Goal: Task Accomplishment & Management: Manage account settings

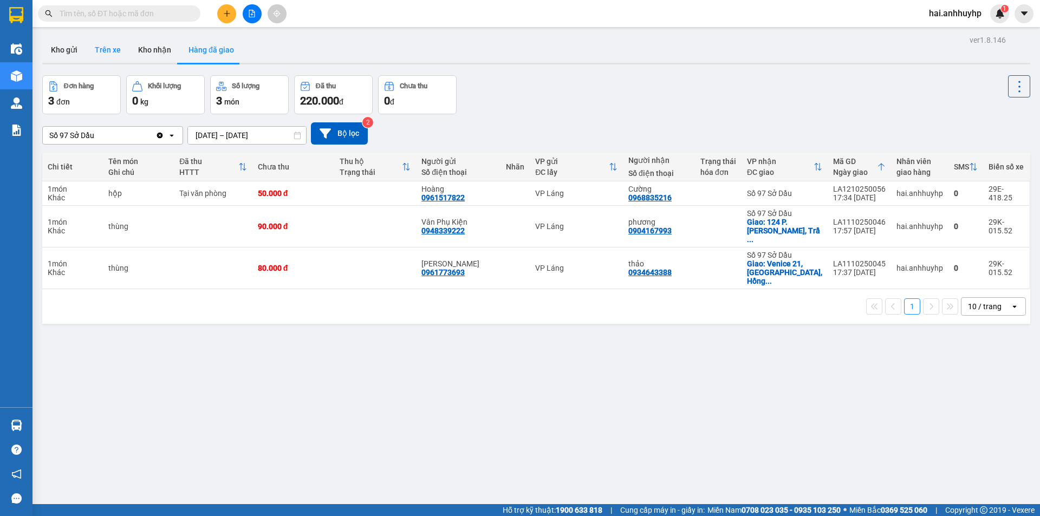
click at [111, 48] on button "Trên xe" at bounding box center [107, 50] width 43 height 26
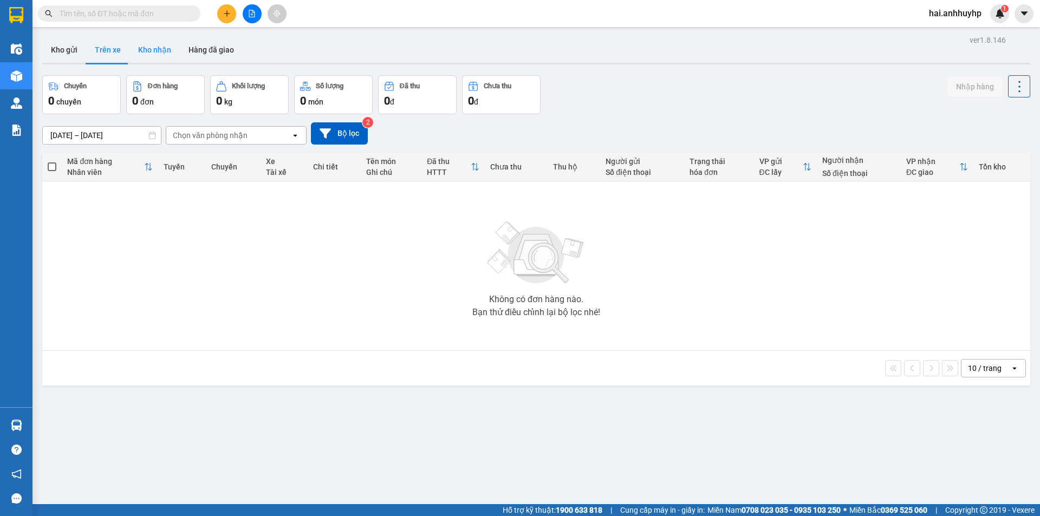
click at [151, 41] on button "Kho nhận" at bounding box center [154, 50] width 50 height 26
type input "[DATE] – [DATE]"
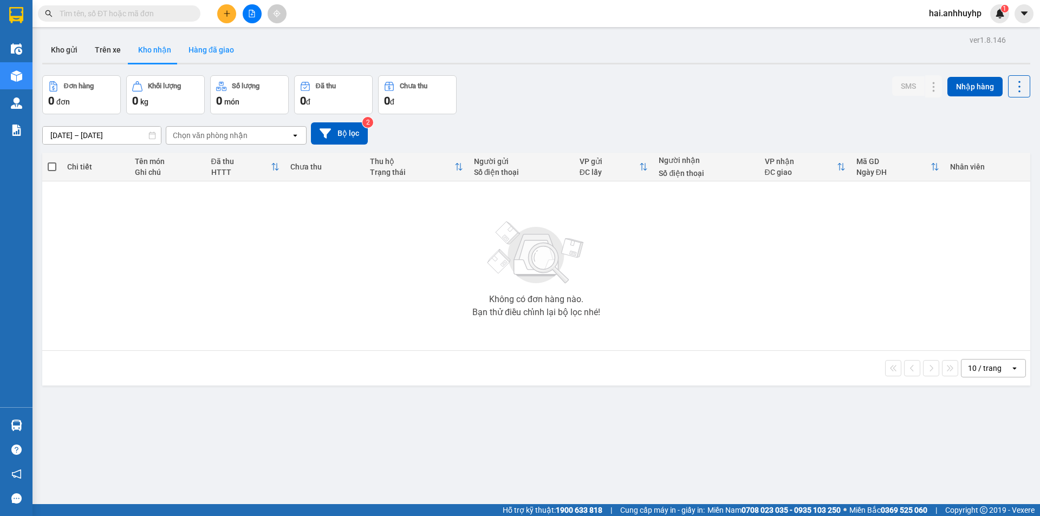
click at [213, 52] on button "Hàng đã giao" at bounding box center [211, 50] width 63 height 26
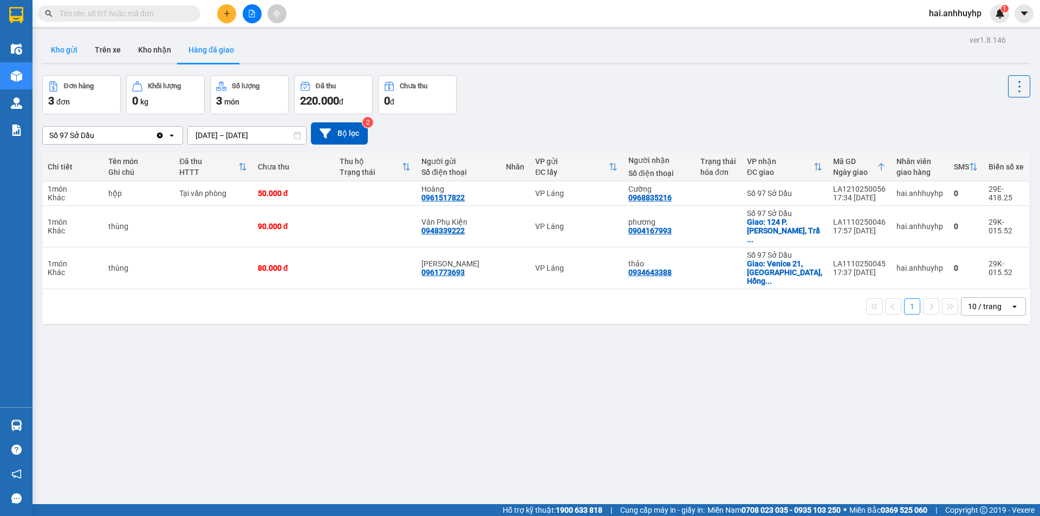
click at [70, 55] on button "Kho gửi" at bounding box center [64, 50] width 44 height 26
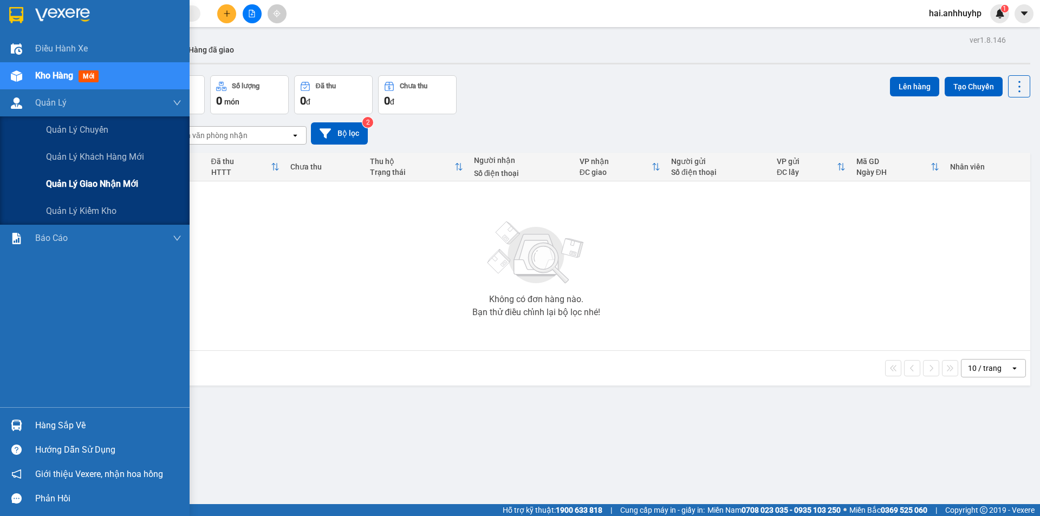
click at [85, 193] on div "Quản lý giao nhận mới" at bounding box center [113, 184] width 135 height 27
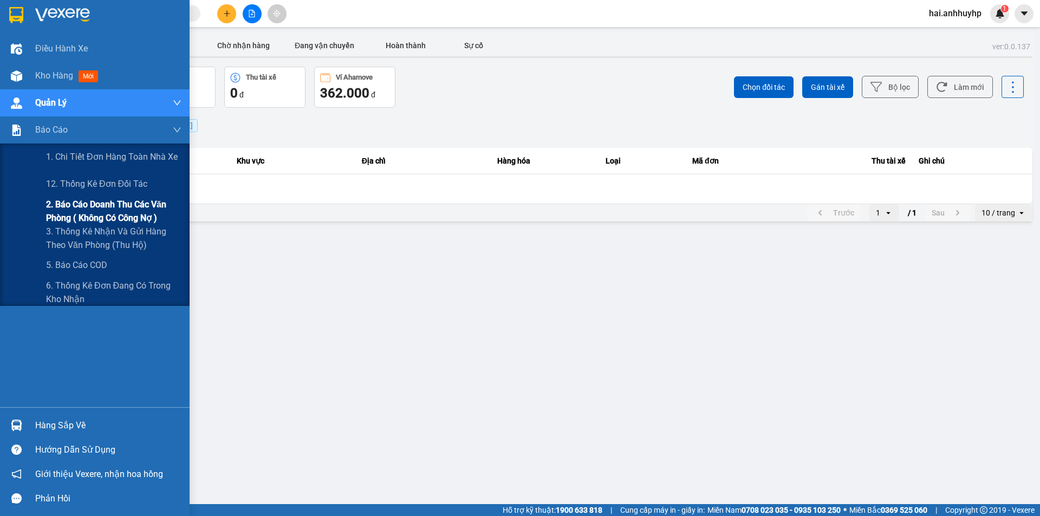
click at [97, 211] on span "2. Báo cáo doanh thu các văn phòng ( không có công nợ )" at bounding box center [113, 211] width 135 height 27
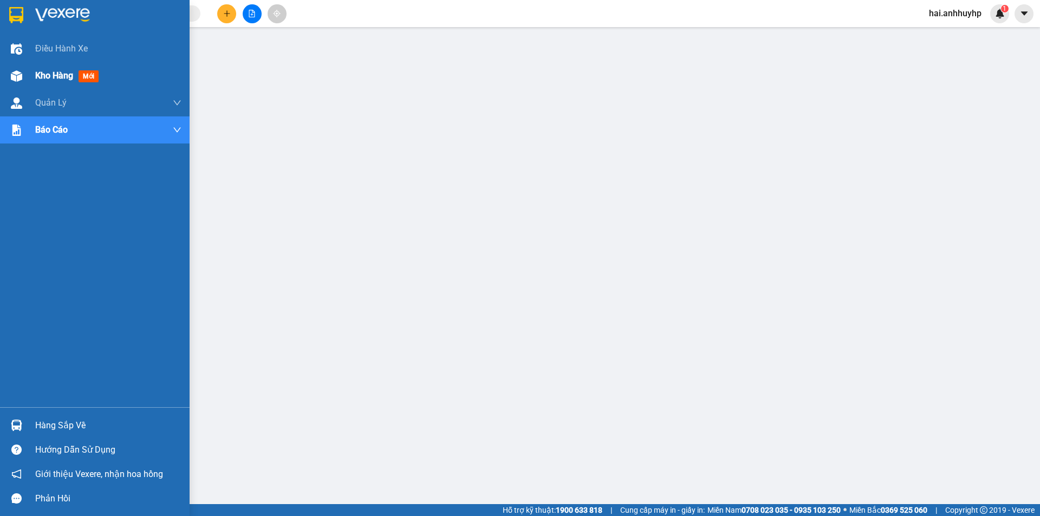
click at [69, 74] on span "Kho hàng" at bounding box center [54, 75] width 38 height 10
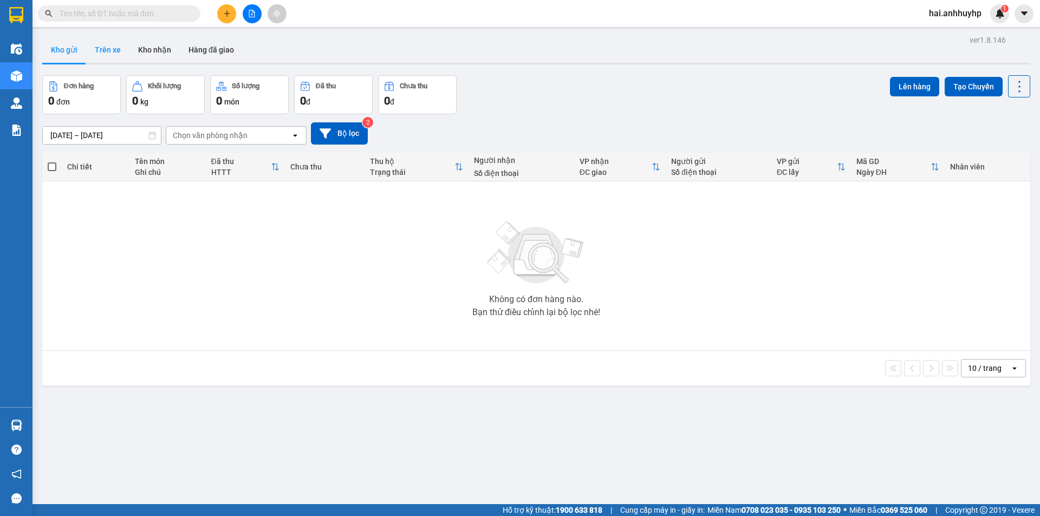
click at [109, 56] on button "Trên xe" at bounding box center [107, 50] width 43 height 26
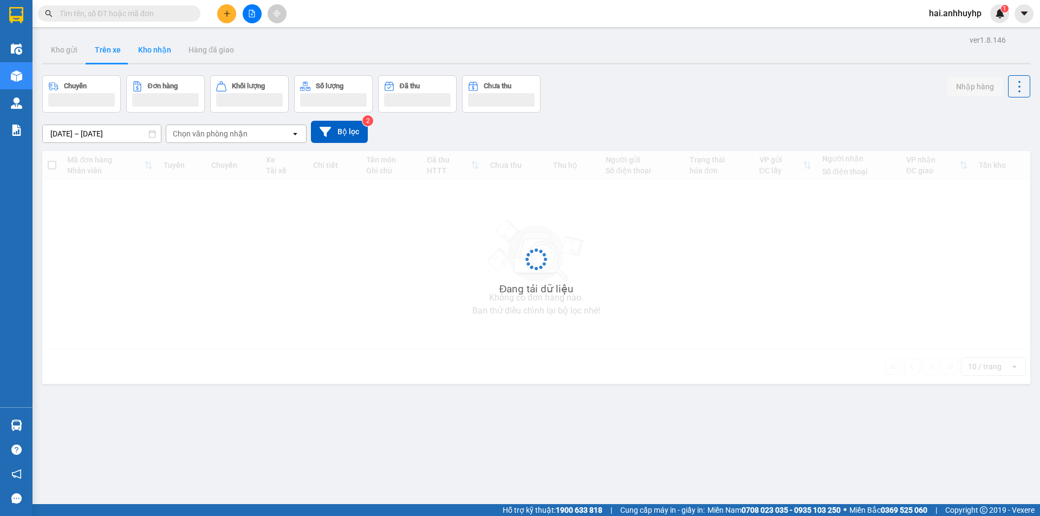
click at [146, 51] on button "Kho nhận" at bounding box center [154, 50] width 50 height 26
type input "[DATE] – [DATE]"
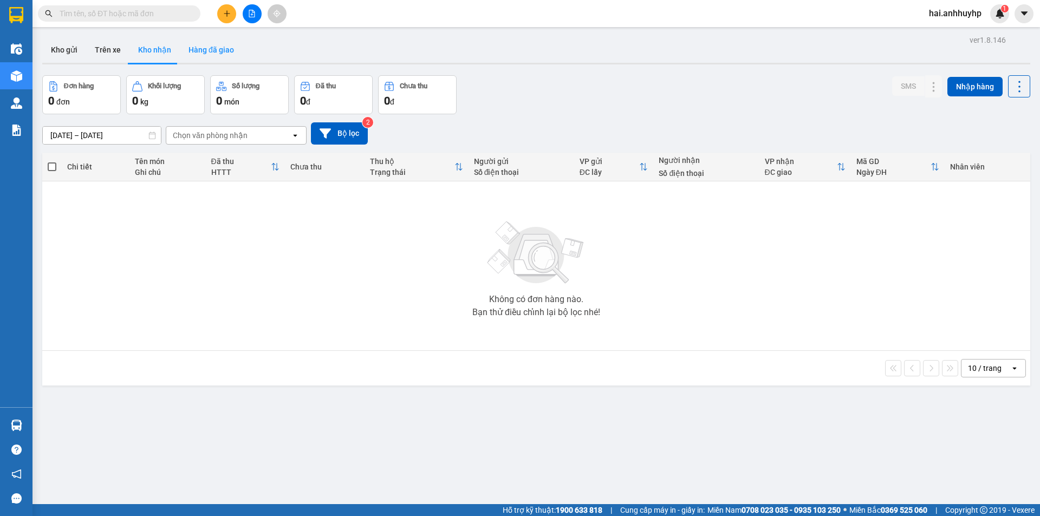
click at [199, 54] on button "Hàng đã giao" at bounding box center [211, 50] width 63 height 26
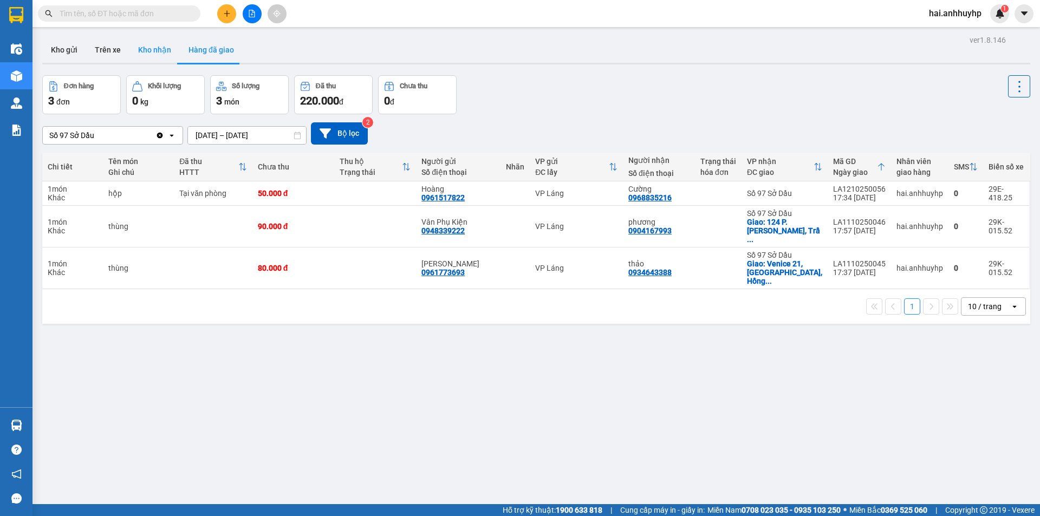
click at [146, 55] on button "Kho nhận" at bounding box center [154, 50] width 50 height 26
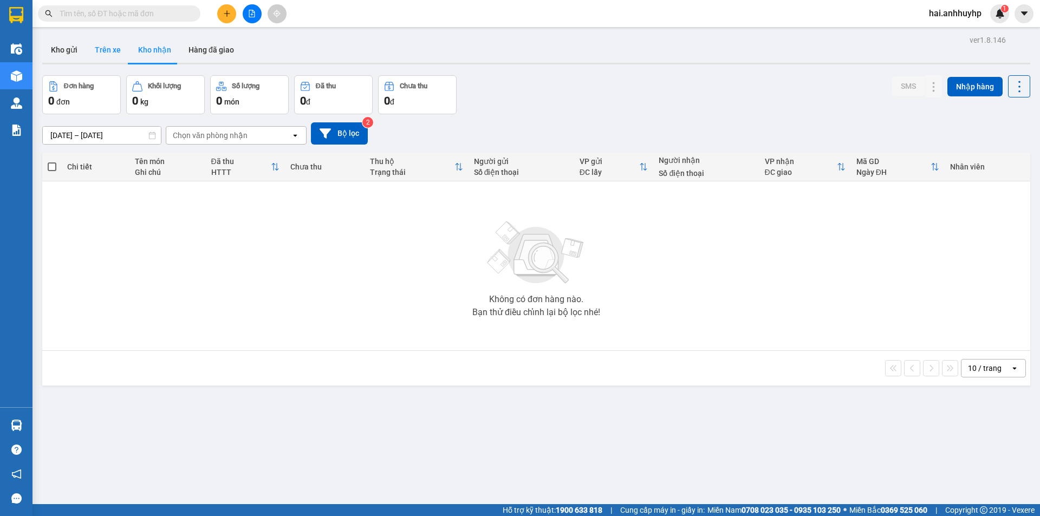
click at [108, 55] on button "Trên xe" at bounding box center [107, 50] width 43 height 26
type input "[DATE] – [DATE]"
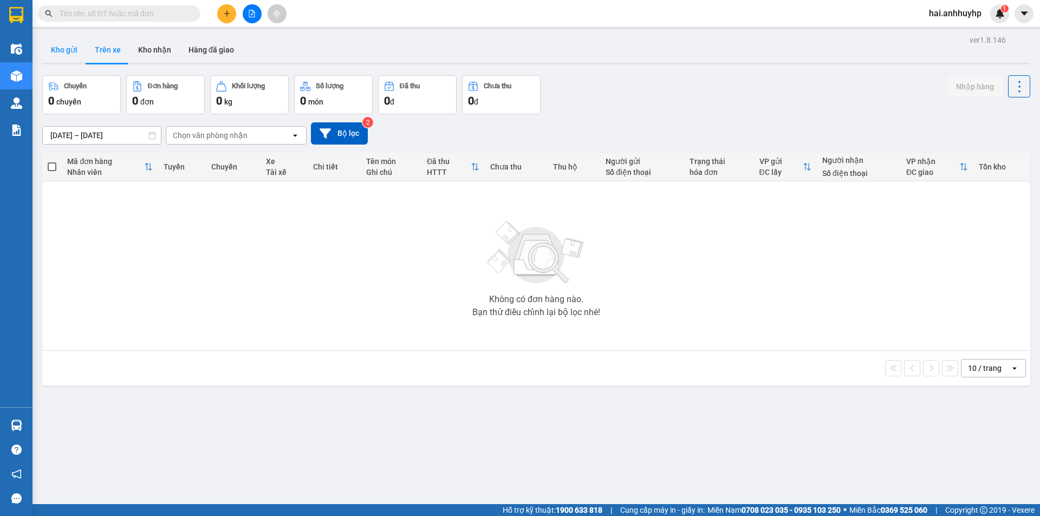
click at [72, 55] on button "Kho gửi" at bounding box center [64, 50] width 44 height 26
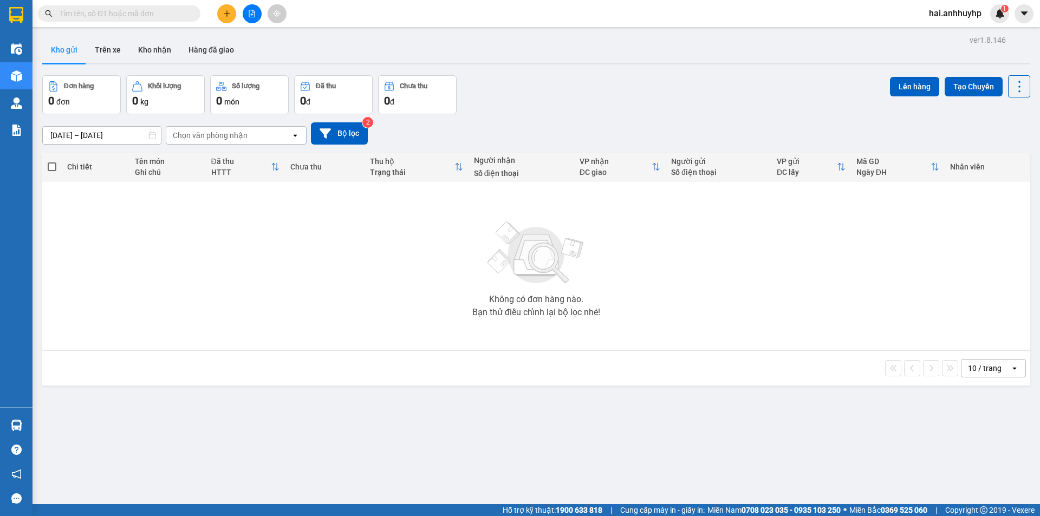
drag, startPoint x: 153, startPoint y: 47, endPoint x: 146, endPoint y: 22, distance: 25.9
click at [151, 38] on button "Kho nhận" at bounding box center [154, 50] width 50 height 26
click at [249, 130] on div "Chọn văn phòng nhận" at bounding box center [228, 135] width 125 height 17
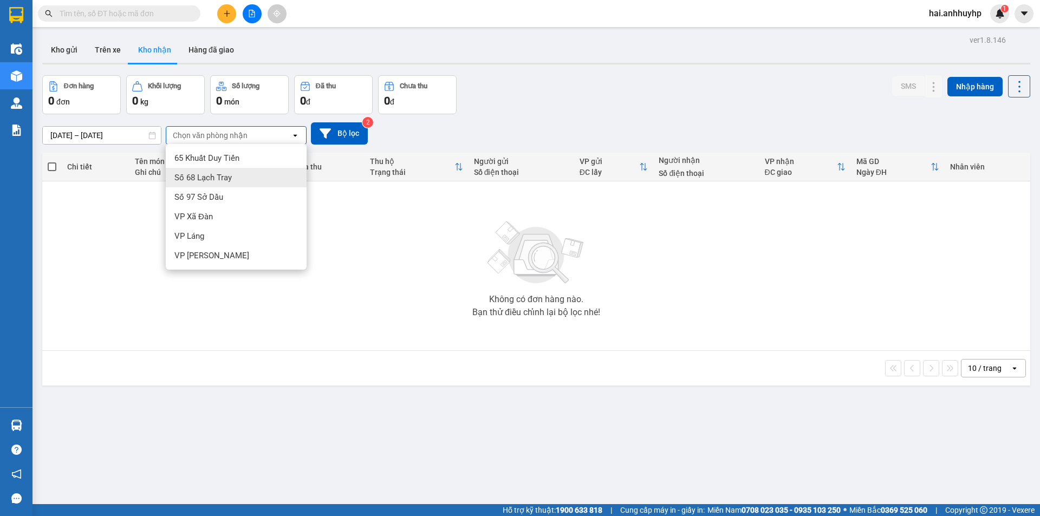
click at [213, 181] on span "Số 68 Lạch Tray" at bounding box center [202, 177] width 57 height 11
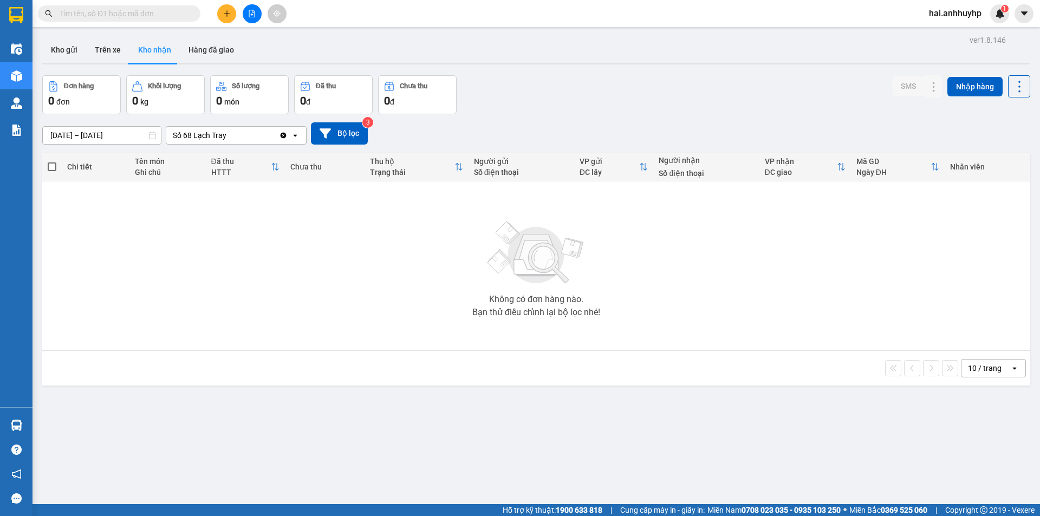
click at [281, 138] on icon "Clear value" at bounding box center [283, 135] width 9 height 9
click at [246, 133] on div "Chọn văn phòng nhận" at bounding box center [228, 135] width 125 height 17
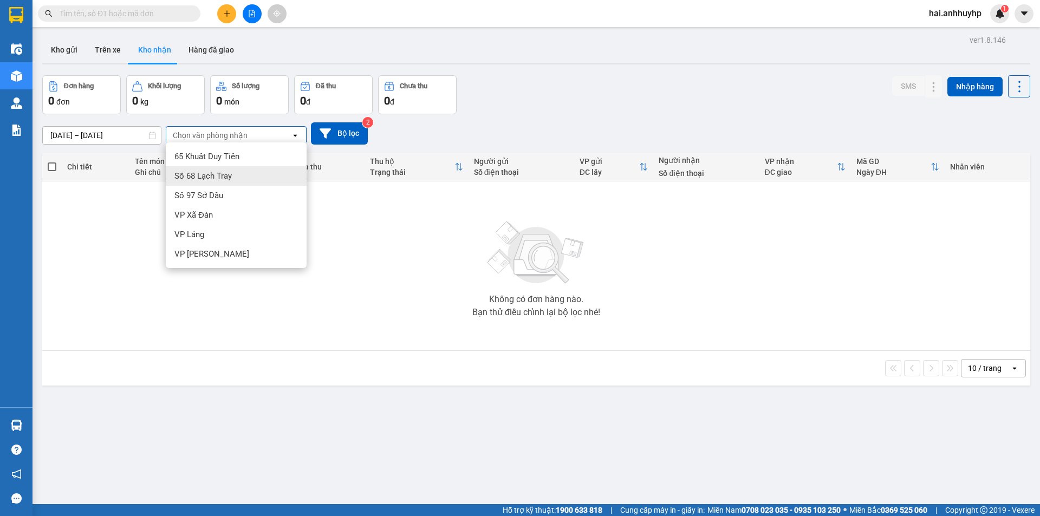
click at [223, 177] on span "Số 68 Lạch Tray" at bounding box center [202, 176] width 57 height 11
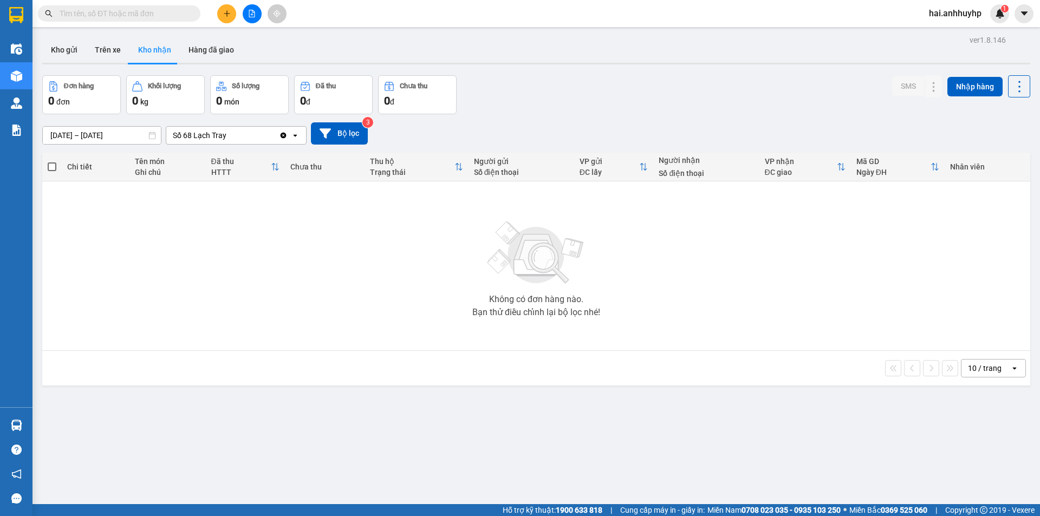
click at [76, 138] on input "[DATE] – [DATE]" at bounding box center [102, 135] width 118 height 17
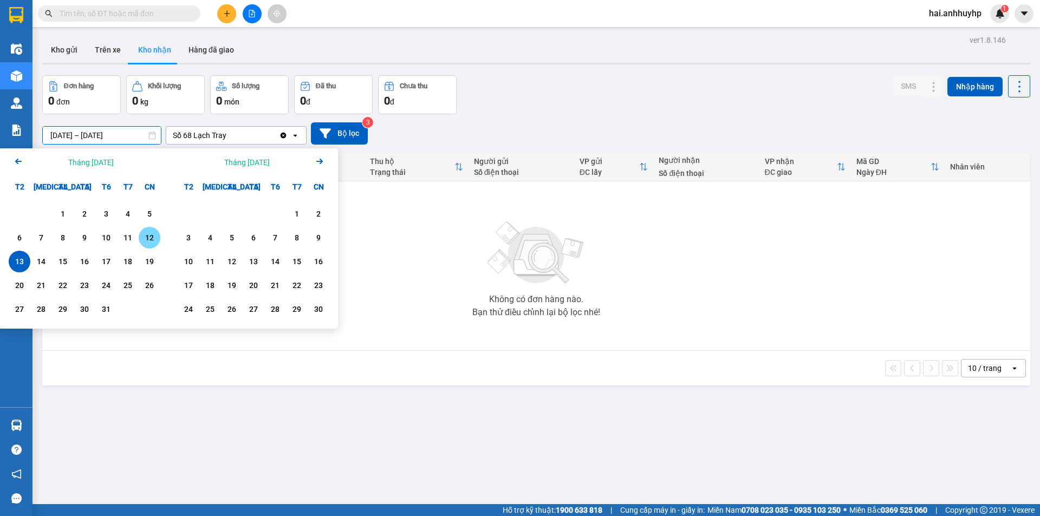
click at [157, 235] on div "12" at bounding box center [150, 238] width 22 height 22
click at [18, 258] on div "13" at bounding box center [19, 261] width 15 height 13
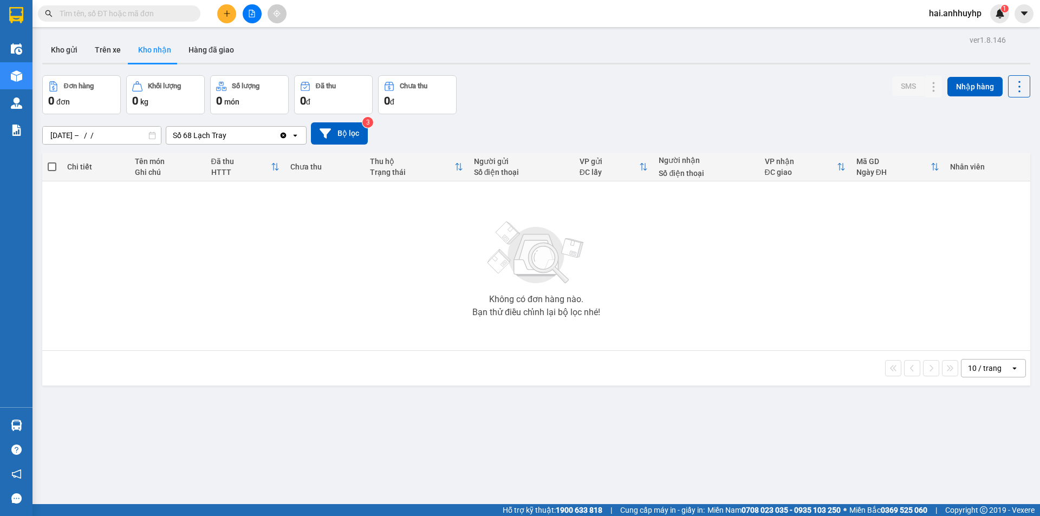
type input "[DATE] – [DATE]"
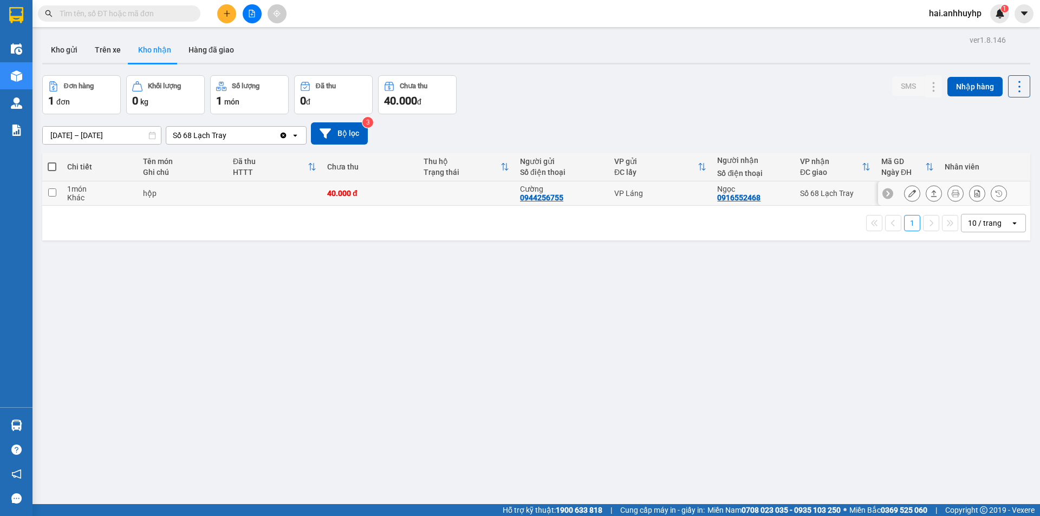
click at [49, 191] on input "checkbox" at bounding box center [52, 193] width 8 height 8
checkbox input "true"
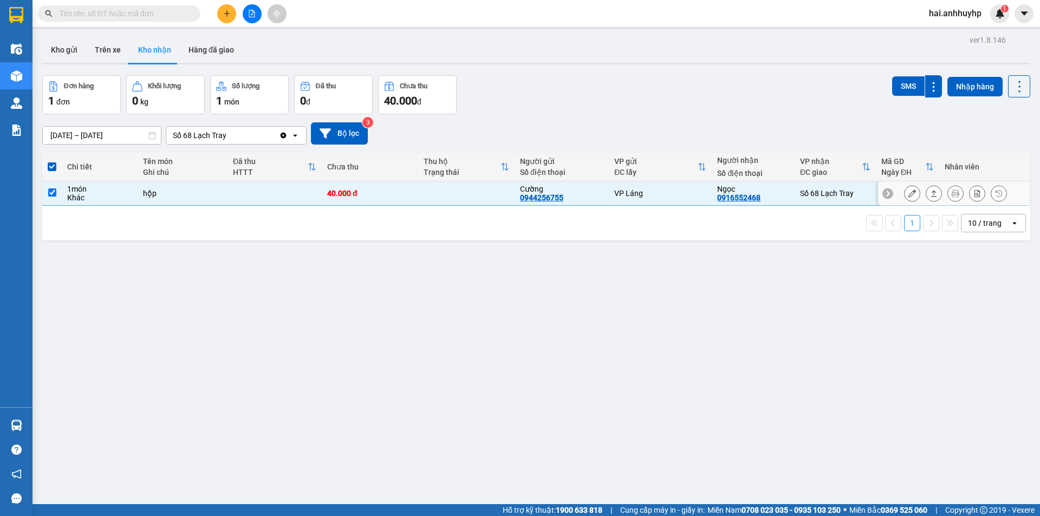
click at [909, 192] on icon at bounding box center [913, 194] width 8 height 8
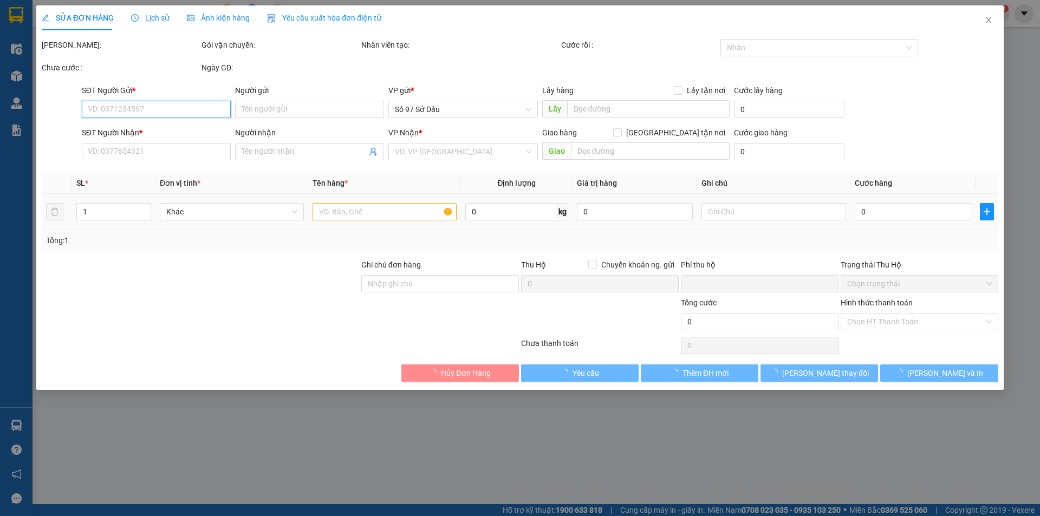
type input "0944256755"
type input "Cường"
type input "0916552468"
type input "Ngọc"
type input "0"
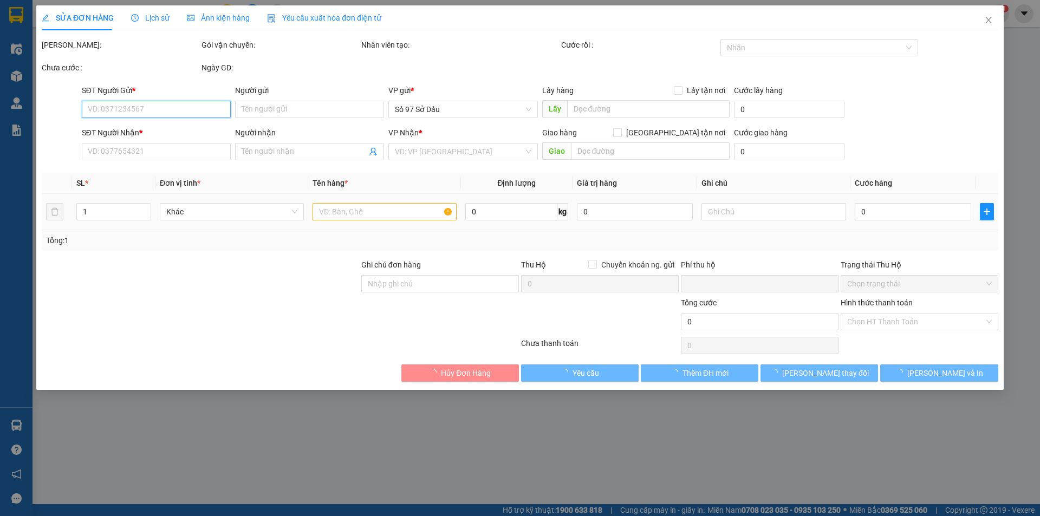
type input "40.000"
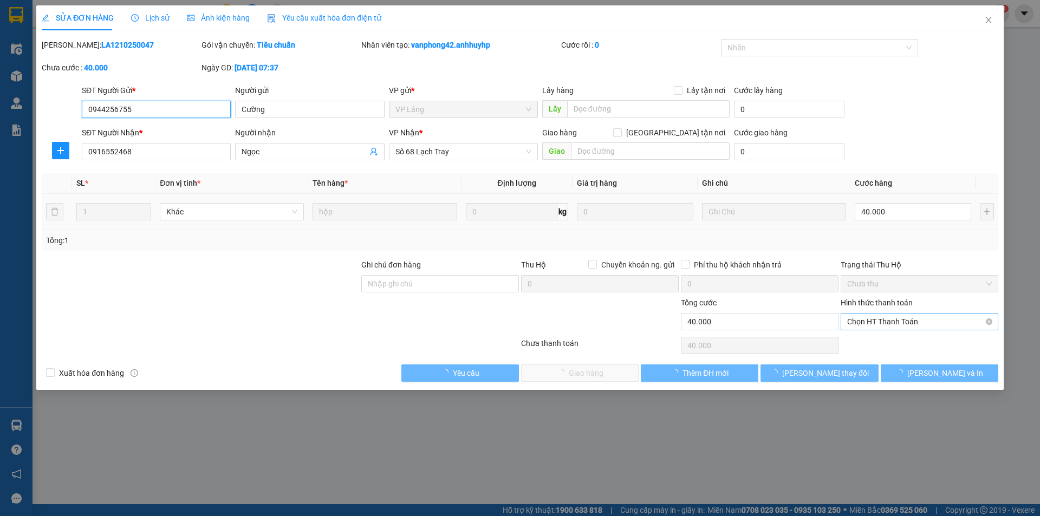
click at [893, 315] on span "Chọn HT Thanh Toán" at bounding box center [919, 322] width 145 height 16
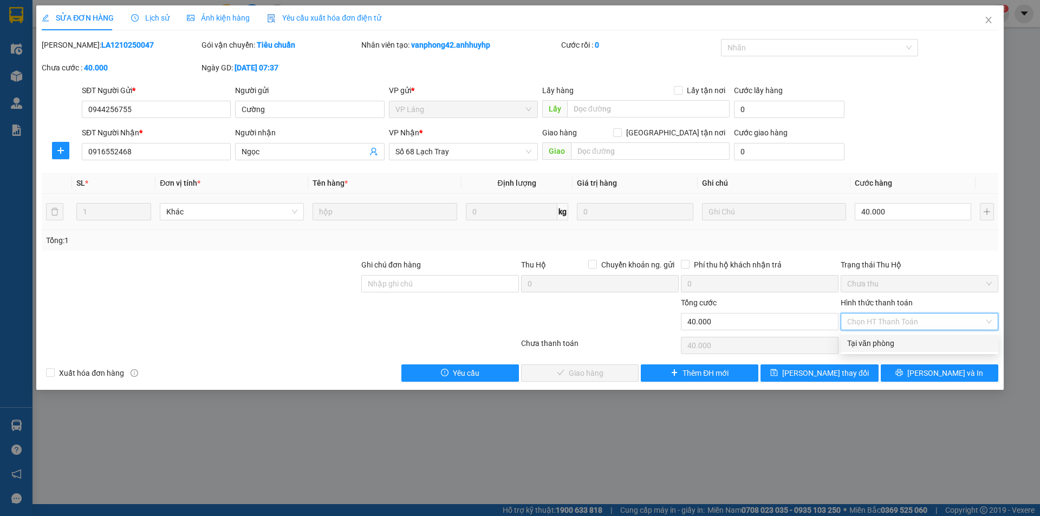
click at [873, 341] on div "Tại văn phòng" at bounding box center [919, 344] width 145 height 12
type input "0"
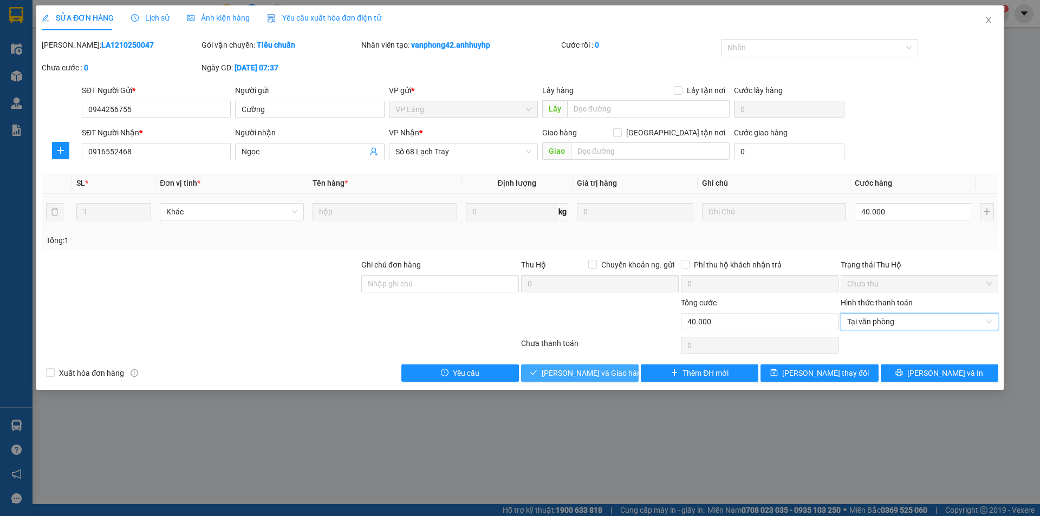
click at [570, 368] on span "[PERSON_NAME] và Giao hàng" at bounding box center [594, 373] width 104 height 12
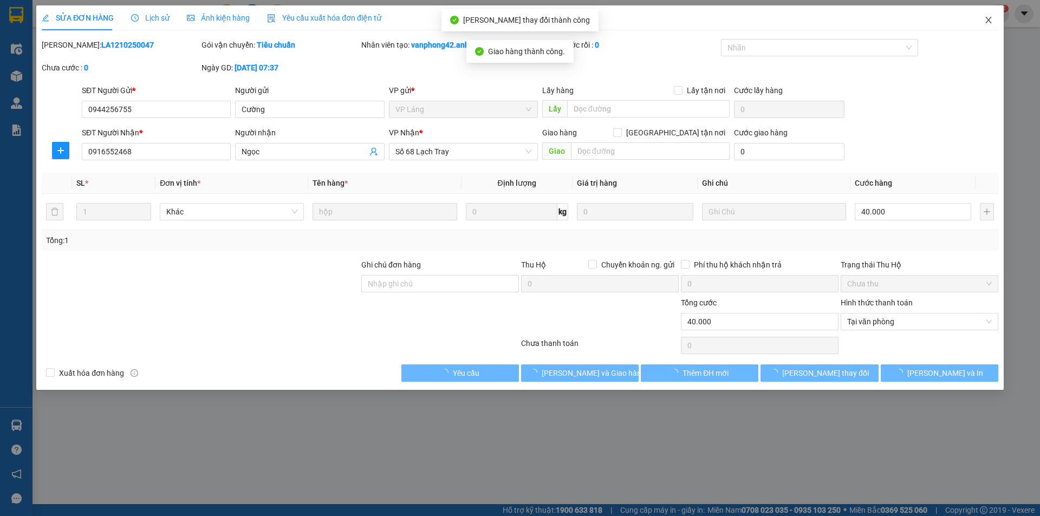
click at [989, 21] on icon "close" at bounding box center [988, 20] width 6 height 7
